Goal: Transaction & Acquisition: Purchase product/service

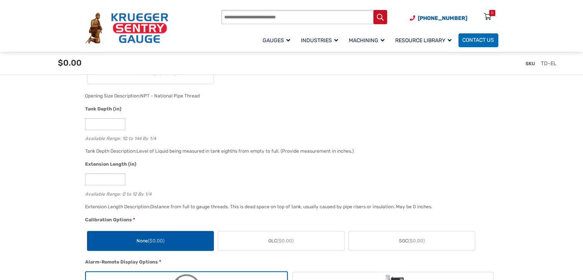
scroll to position [422, 0]
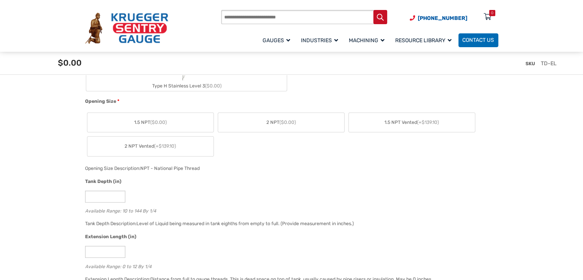
scroll to position [460, 0]
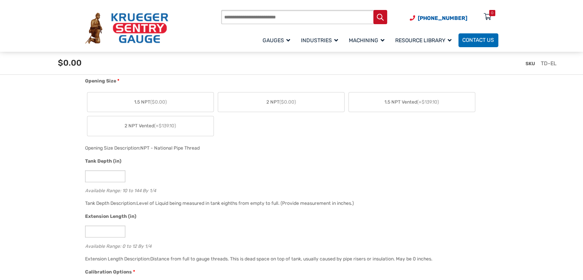
click at [272, 105] on label "2 NPT ($0.00)" at bounding box center [281, 102] width 126 height 20
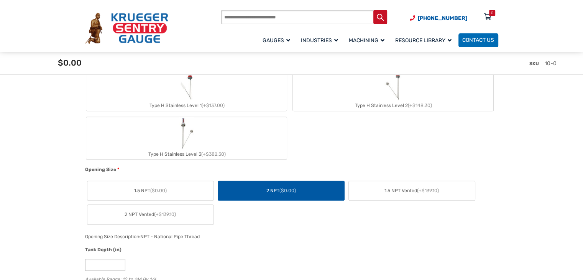
scroll to position [307, 0]
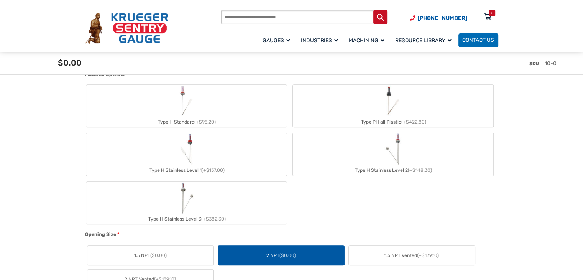
click at [216, 110] on label "Type H Standard (+$95.20)" at bounding box center [186, 106] width 200 height 42
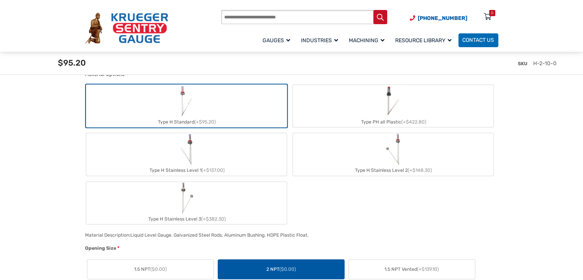
click at [184, 107] on img "Type H Standard" at bounding box center [186, 101] width 18 height 32
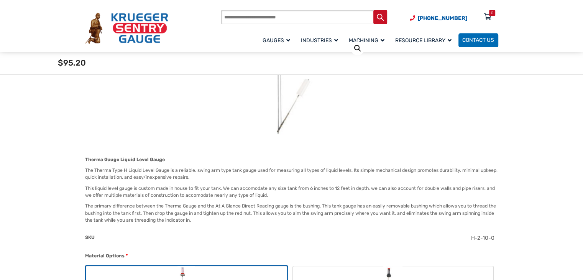
scroll to position [0, 0]
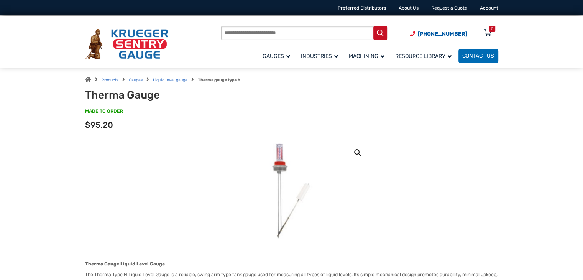
click at [279, 166] on img at bounding box center [291, 190] width 56 height 101
click at [357, 151] on link "🔍" at bounding box center [358, 153] width 14 height 14
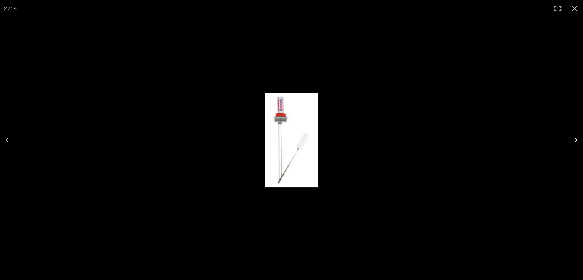
click at [578, 140] on button "Next (arrow right)" at bounding box center [569, 140] width 27 height 38
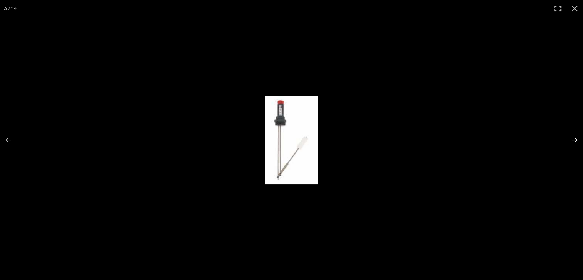
click at [578, 140] on button "Next (arrow right)" at bounding box center [569, 140] width 27 height 38
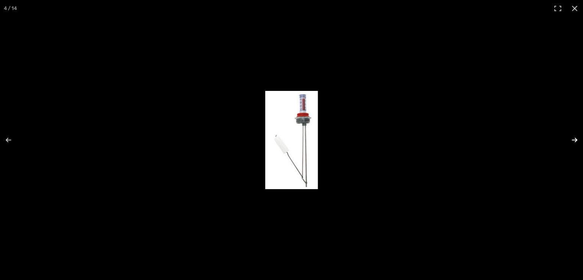
click at [578, 140] on button "Next (arrow right)" at bounding box center [569, 140] width 27 height 38
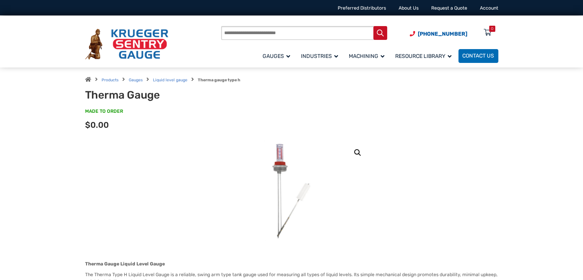
click at [357, 150] on link "🔍" at bounding box center [358, 153] width 14 height 14
